Goal: Contribute content: Contribute content

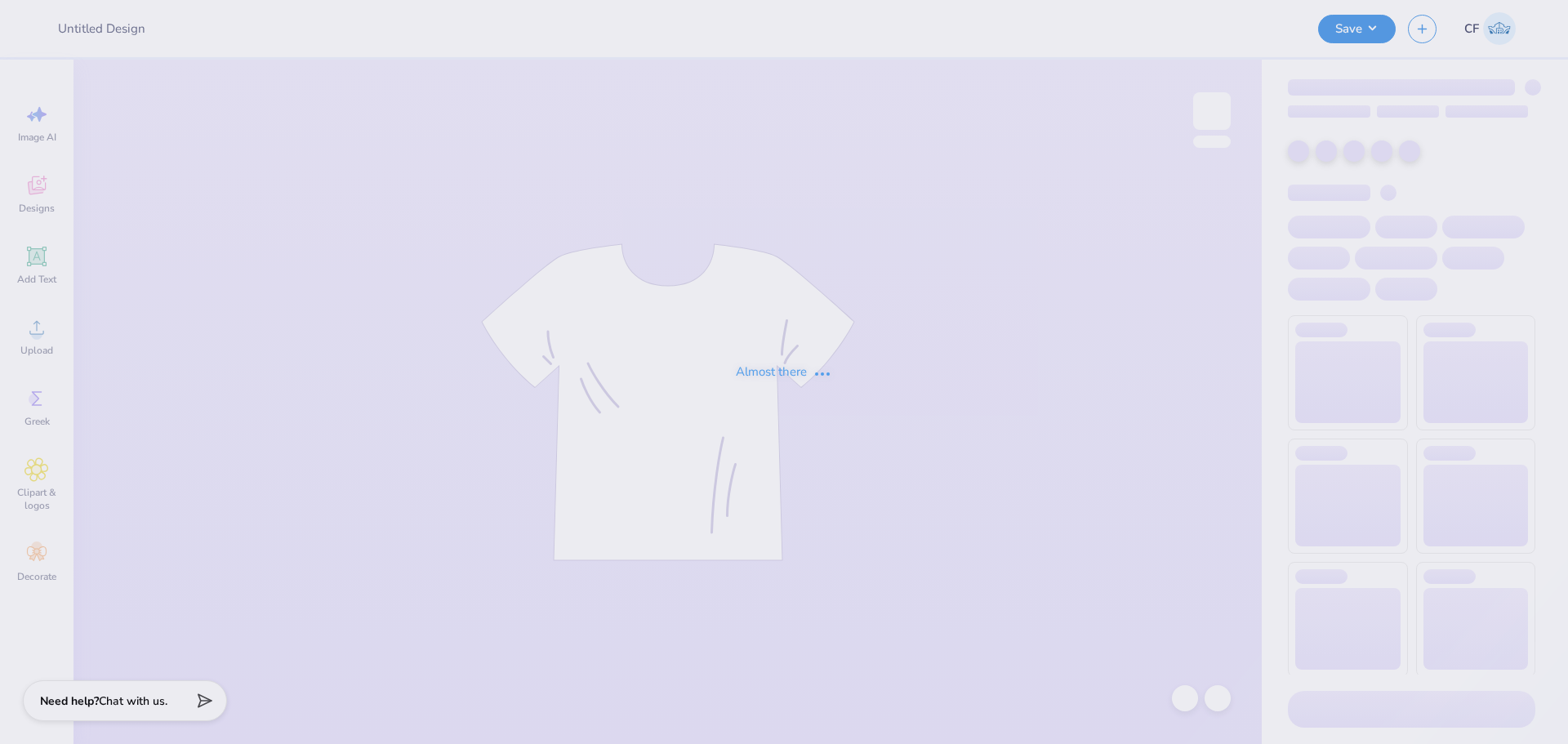
type input "SAE Parents weekend 2"
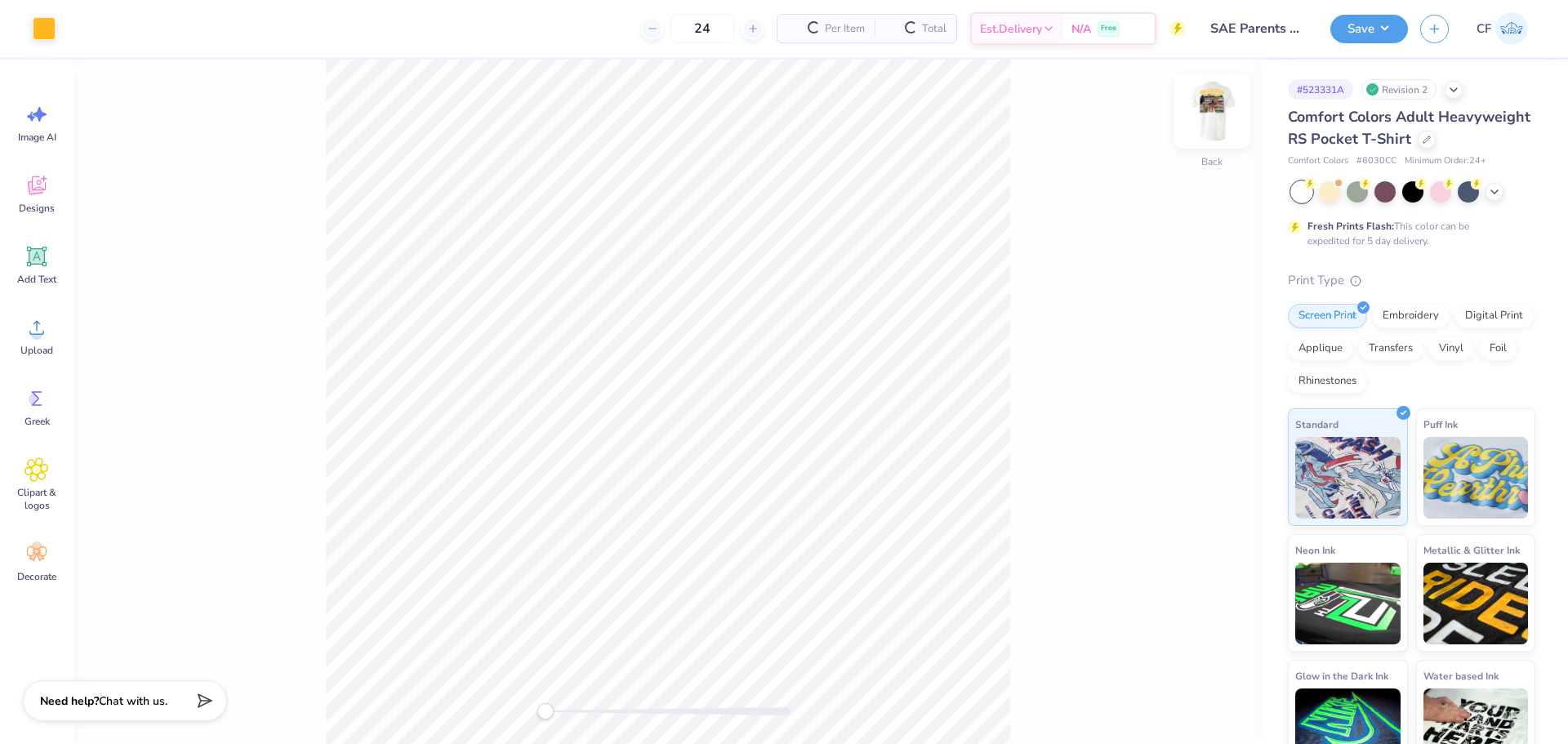
click at [1197, 115] on img at bounding box center [1212, 111] width 65 height 65
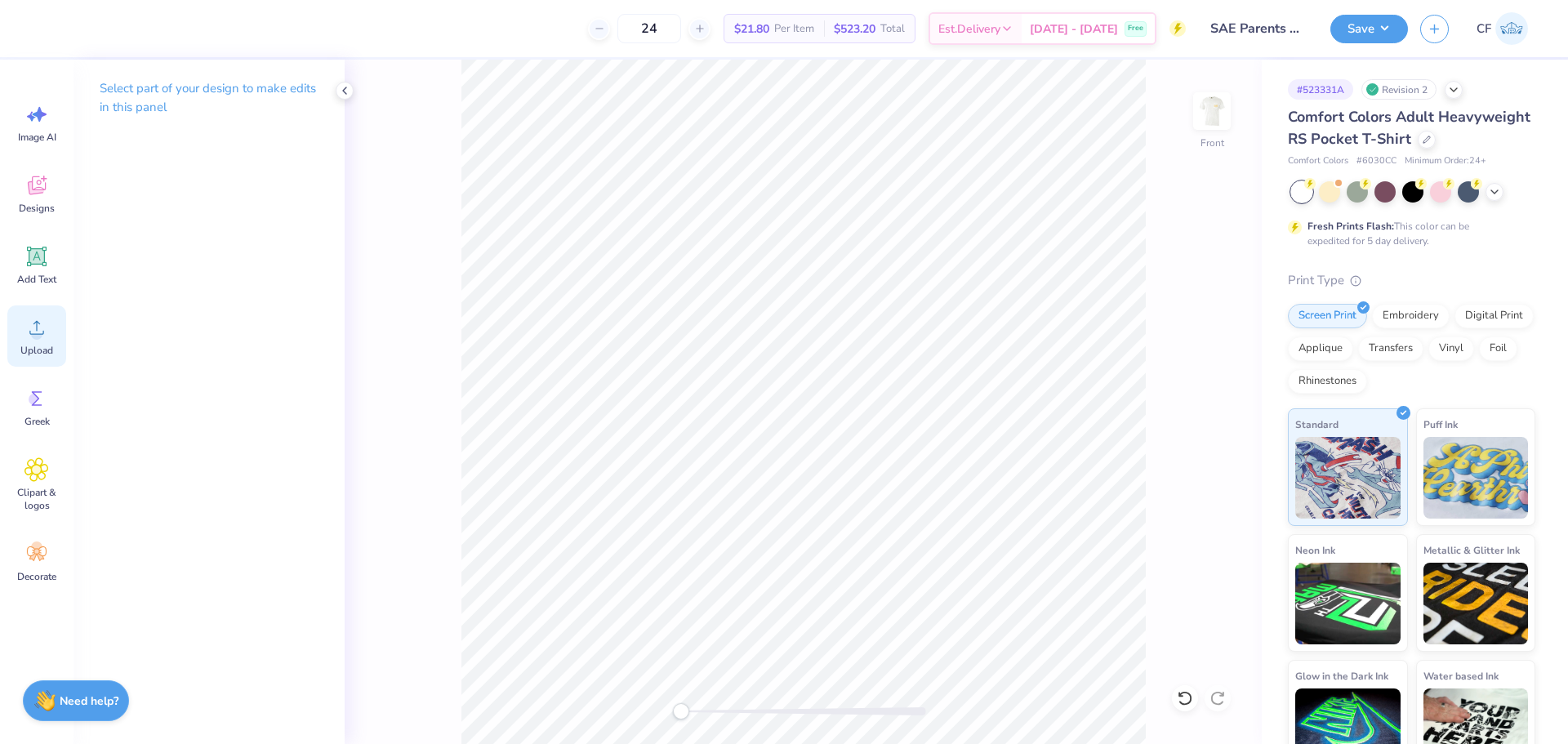
click at [40, 342] on div "Upload" at bounding box center [37, 335] width 59 height 61
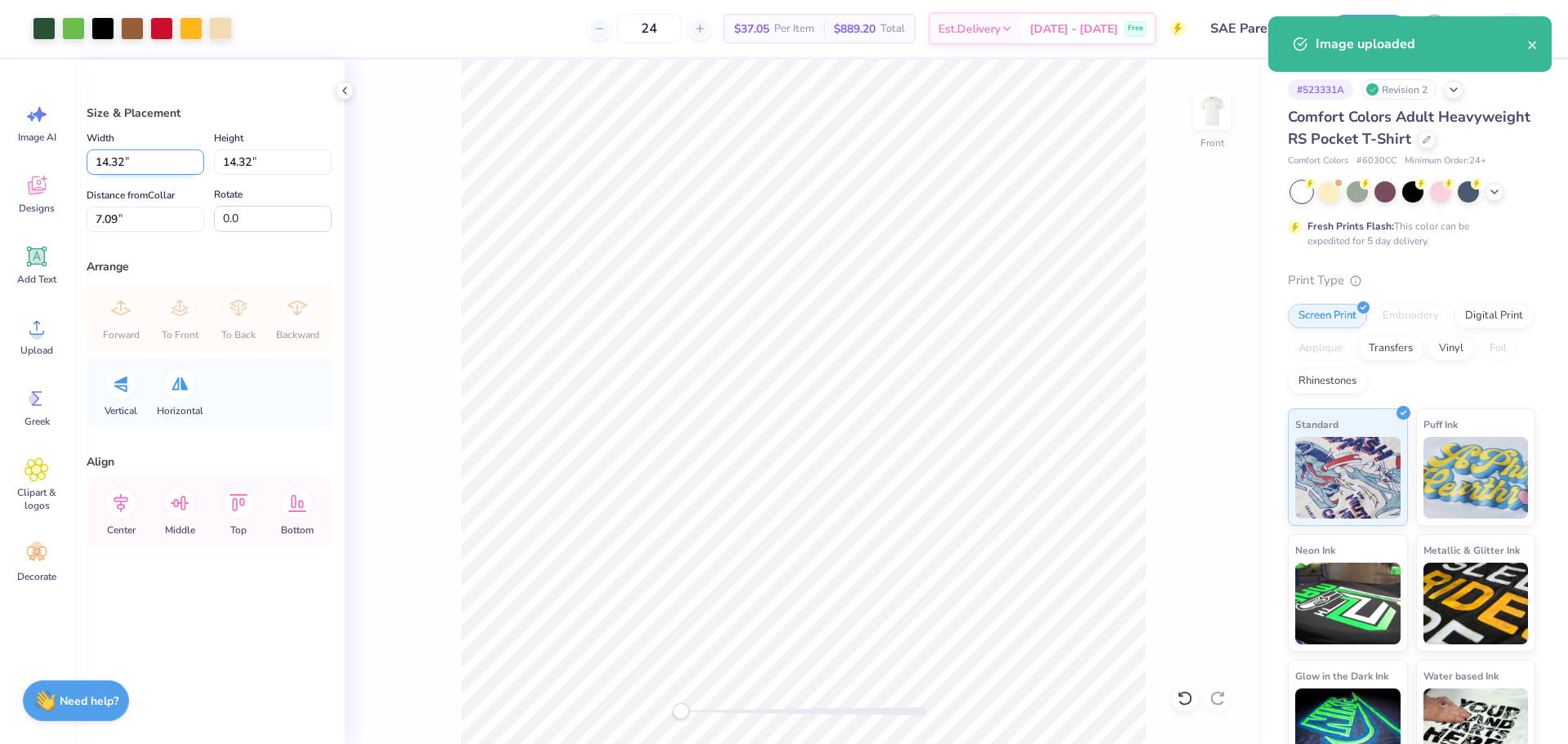
click at [165, 161] on input "14.32" at bounding box center [145, 162] width 117 height 26
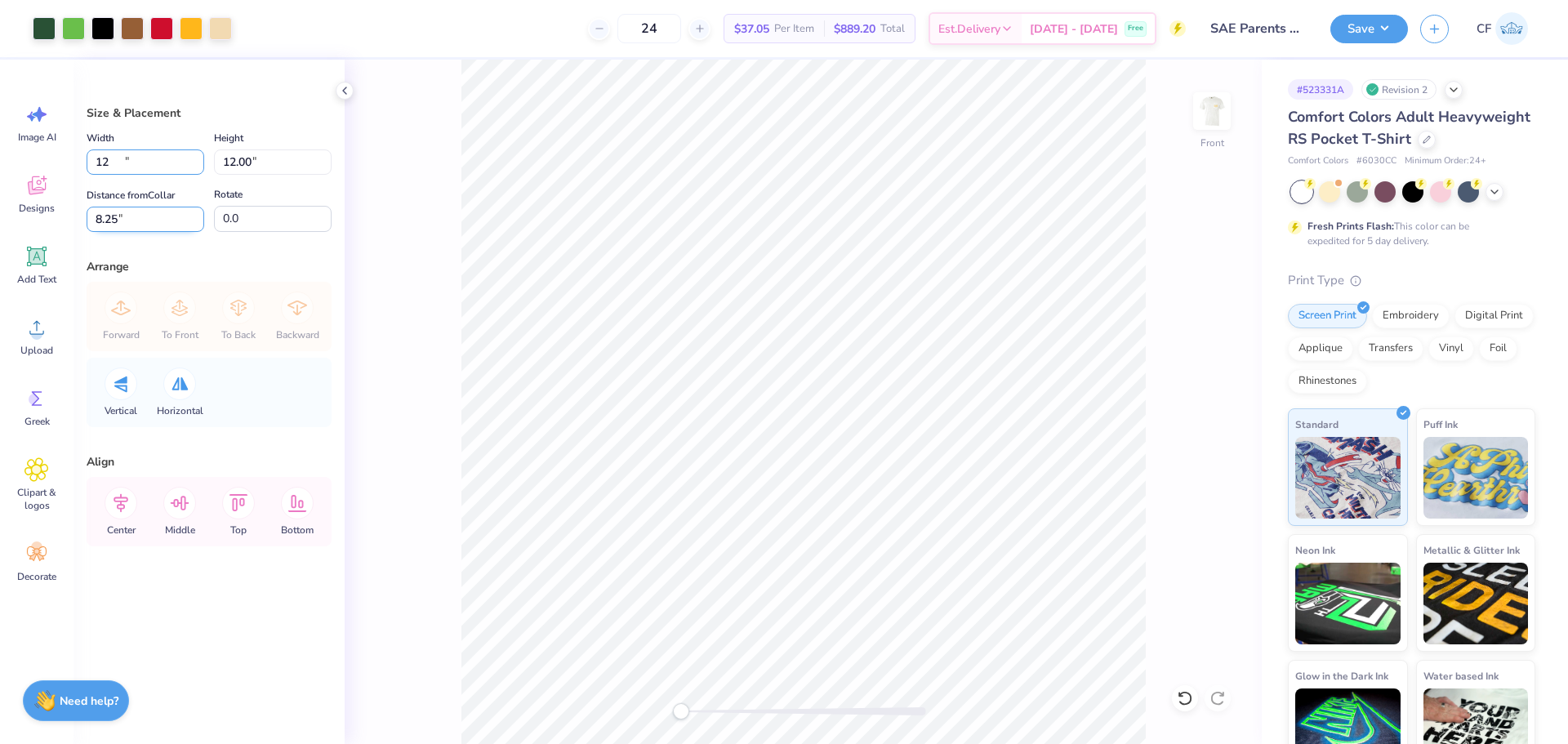
type input "12.00"
click at [138, 223] on input "8.25" at bounding box center [145, 219] width 117 height 26
type input "3"
click at [1364, 30] on button "Save" at bounding box center [1369, 26] width 78 height 28
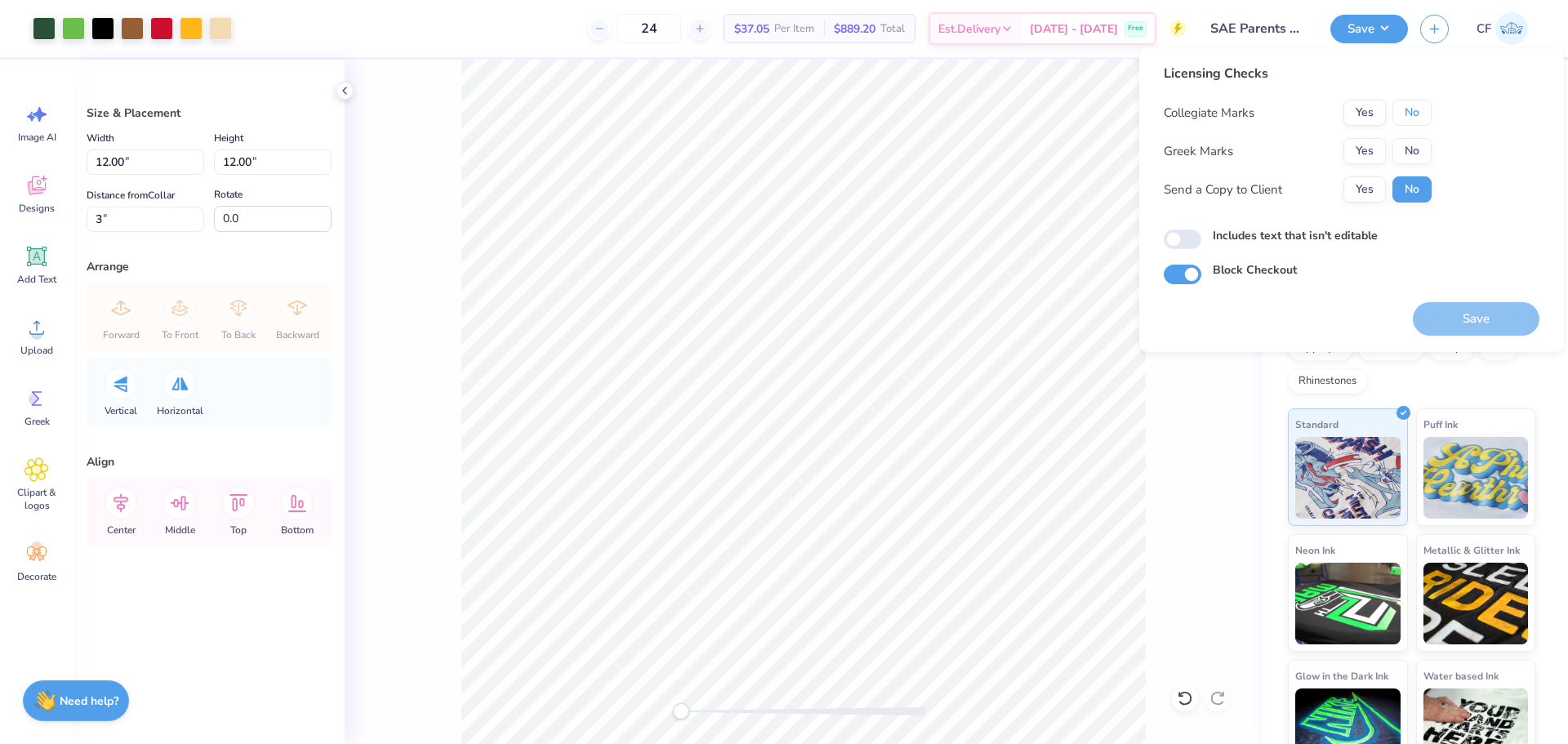
click at [1423, 116] on button "No" at bounding box center [1411, 113] width 39 height 27
click at [1381, 138] on button "Yes" at bounding box center [1365, 151] width 42 height 27
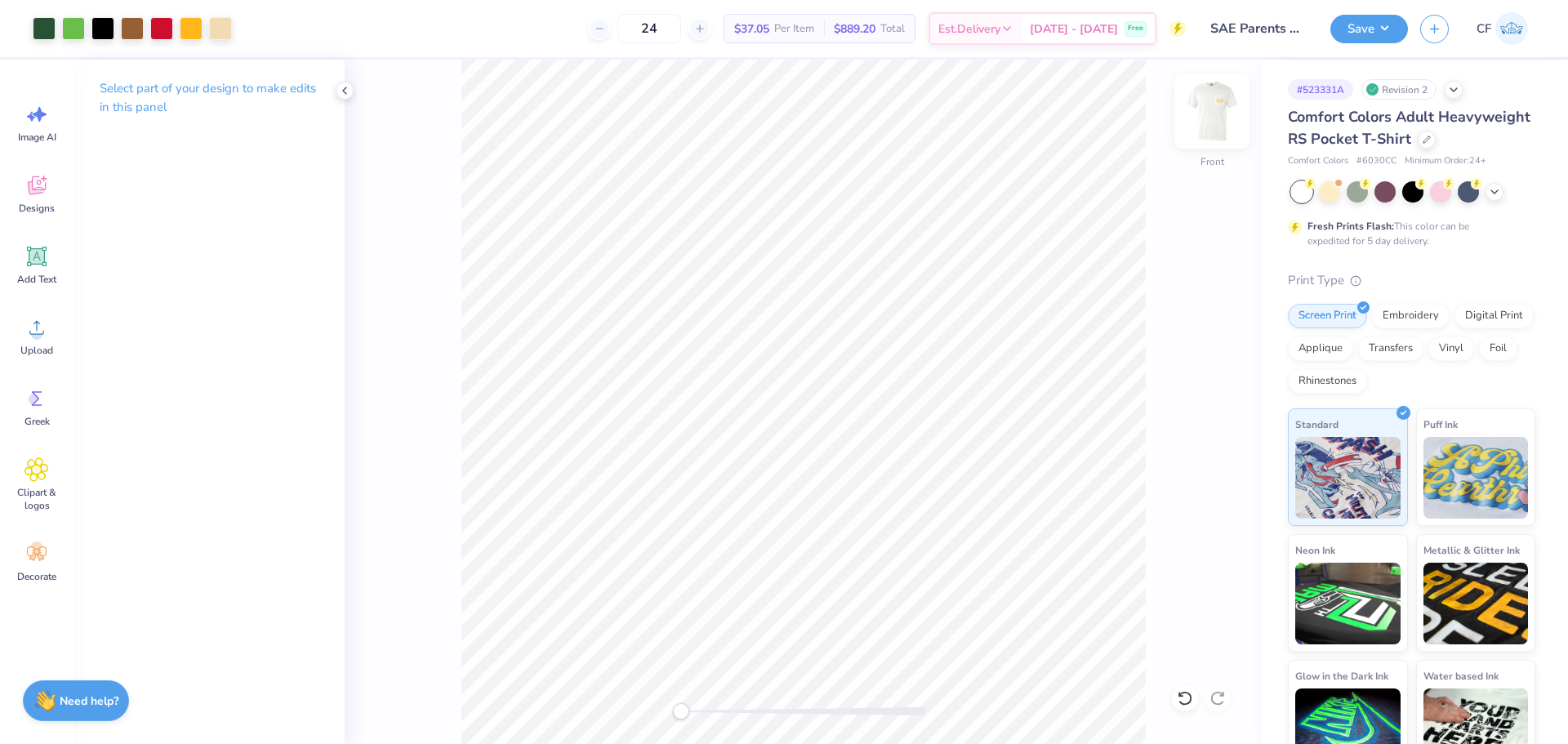
click at [1219, 105] on img at bounding box center [1212, 111] width 65 height 65
click at [1222, 115] on img at bounding box center [1212, 111] width 33 height 33
click at [1354, 31] on button "Save" at bounding box center [1369, 26] width 78 height 28
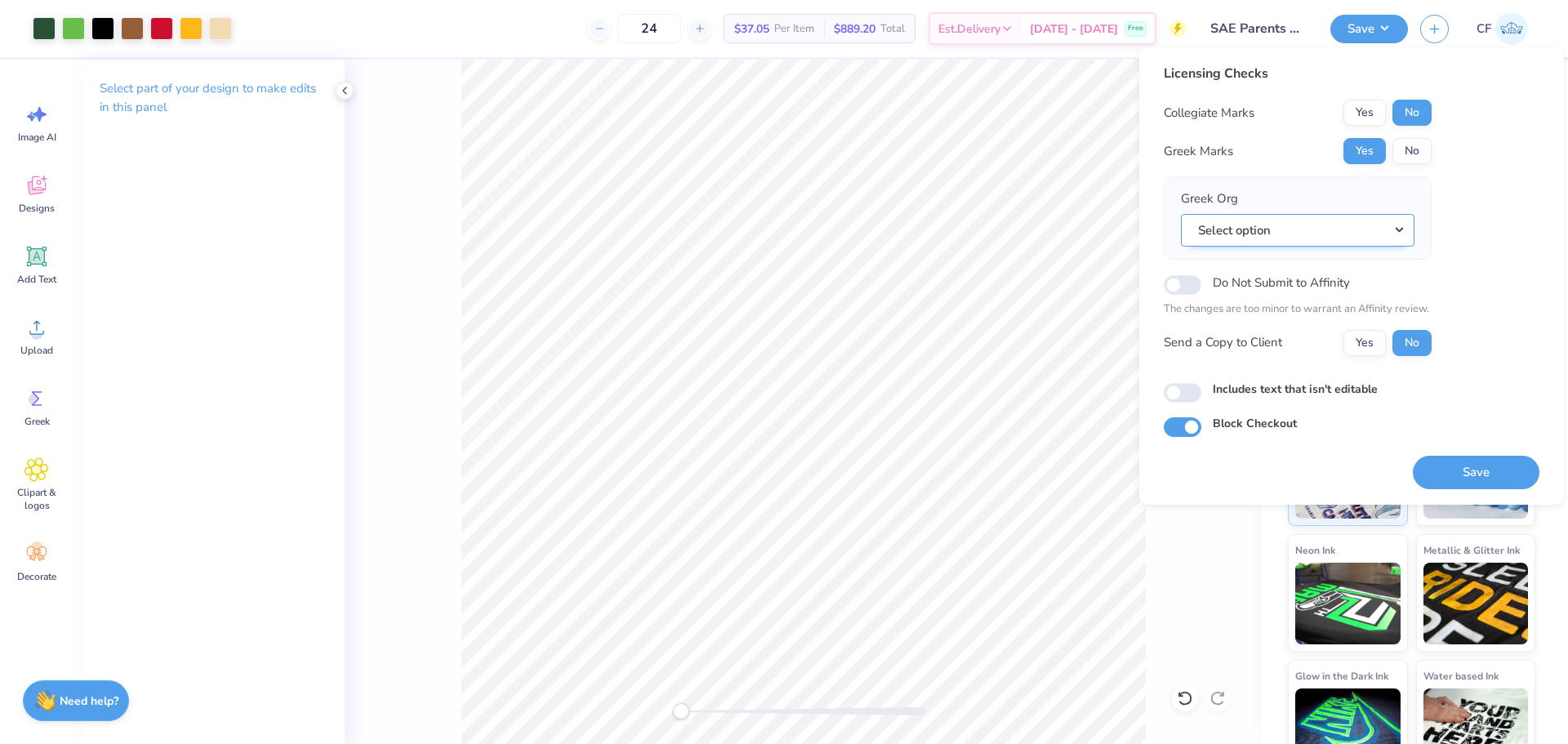
click at [1332, 220] on button "Select option" at bounding box center [1298, 230] width 234 height 34
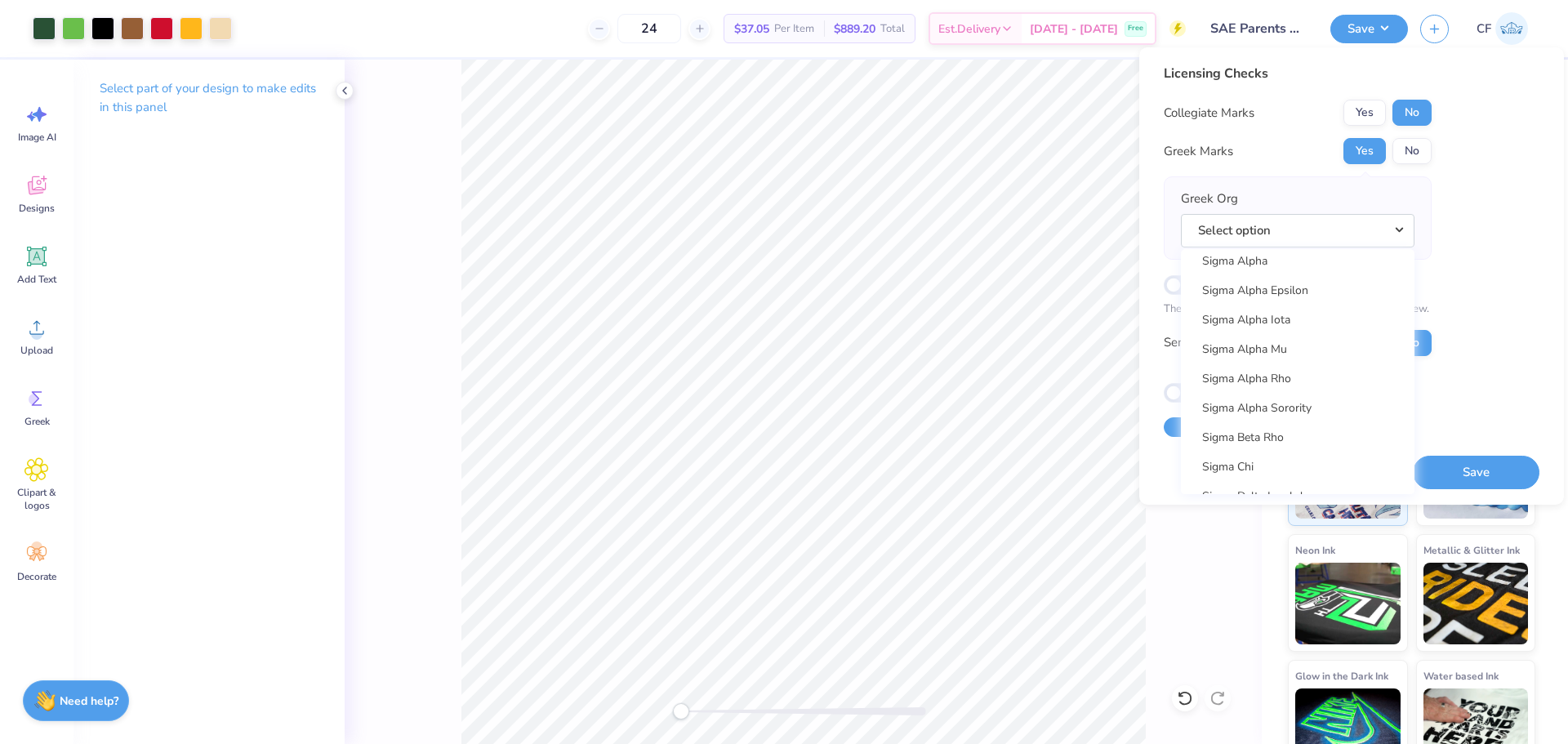
scroll to position [10350, 0]
click at [1285, 268] on link "Sigma Alpha Epsilon" at bounding box center [1298, 266] width 221 height 27
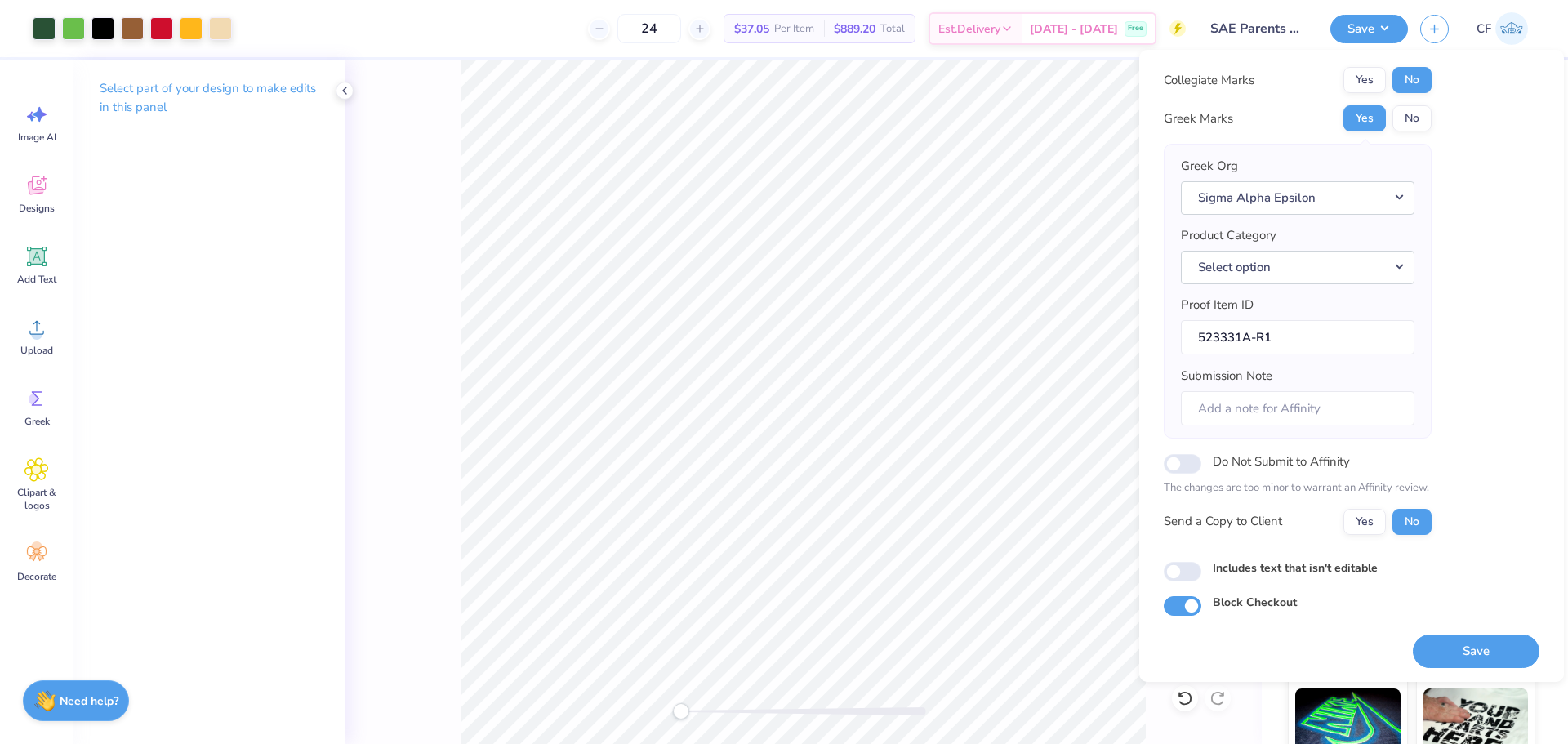
scroll to position [37, 0]
drag, startPoint x: 1188, startPoint y: 605, endPoint x: 1190, endPoint y: 570, distance: 35.1
click at [1188, 604] on input "Block Checkout" at bounding box center [1182, 604] width 38 height 19
checkbox input "false"
drag, startPoint x: 1190, startPoint y: 570, endPoint x: 1434, endPoint y: 628, distance: 250.8
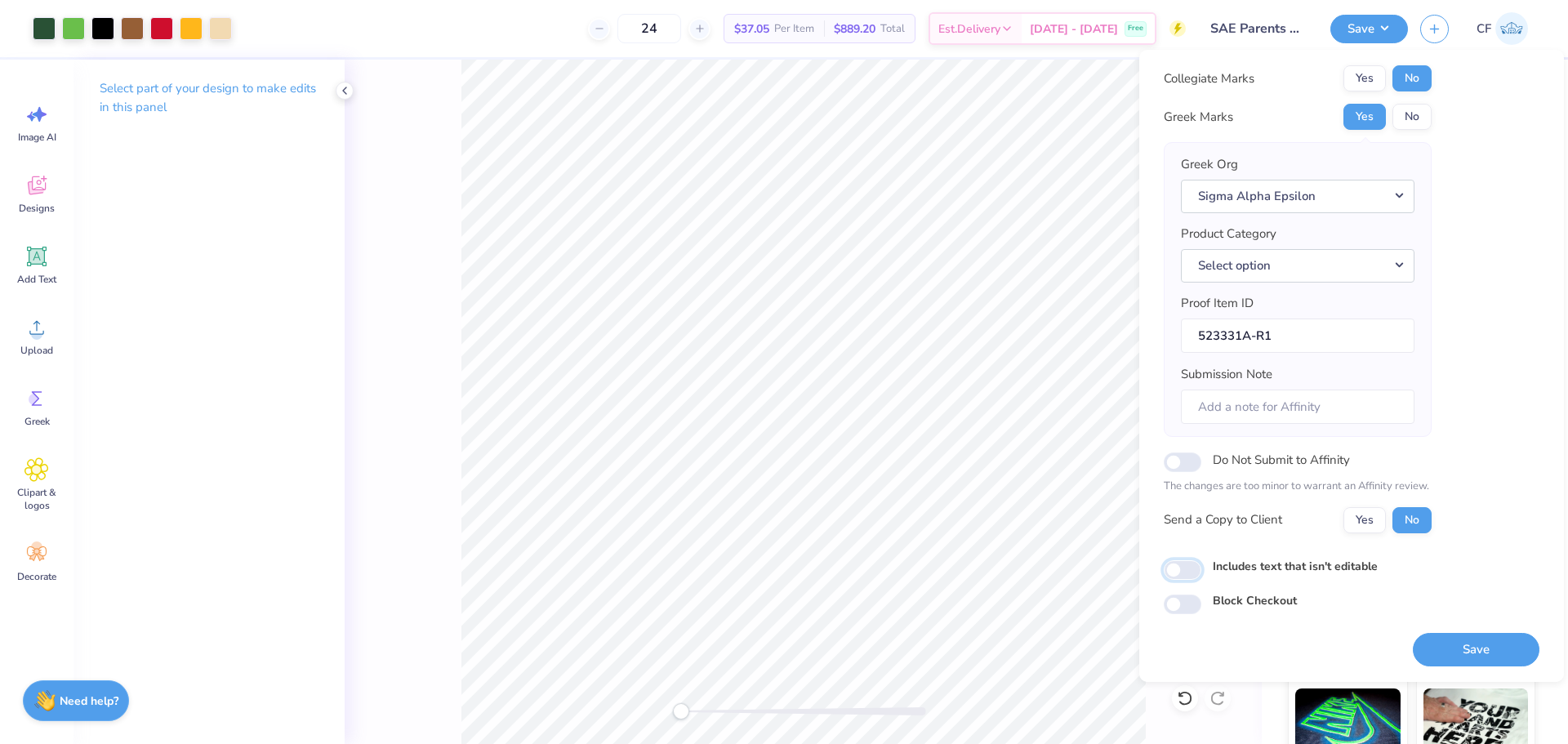
click at [1190, 570] on input "Includes text that isn't editable" at bounding box center [1182, 569] width 38 height 19
checkbox input "true"
click at [1388, 525] on div "Yes No" at bounding box center [1387, 520] width 88 height 27
click at [1379, 525] on button "Yes" at bounding box center [1365, 520] width 42 height 27
click at [1447, 646] on button "Save" at bounding box center [1476, 650] width 126 height 34
